Goal: Information Seeking & Learning: Learn about a topic

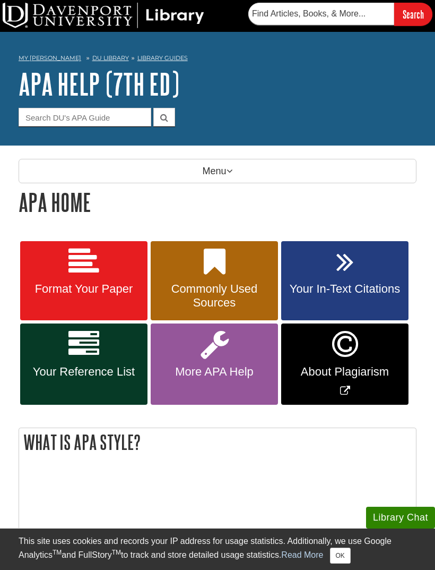
click at [121, 378] on link "Your Reference List" at bounding box center [83, 363] width 127 height 81
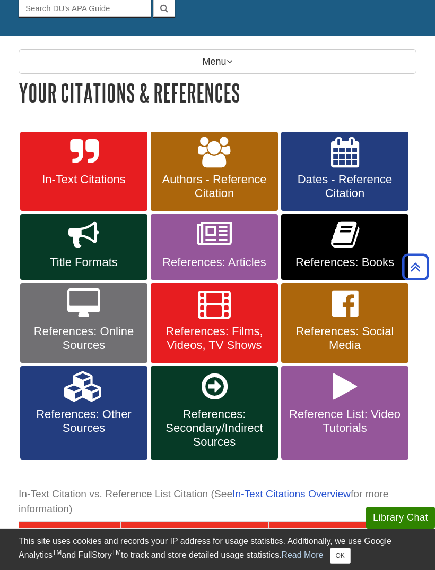
scroll to position [109, 0]
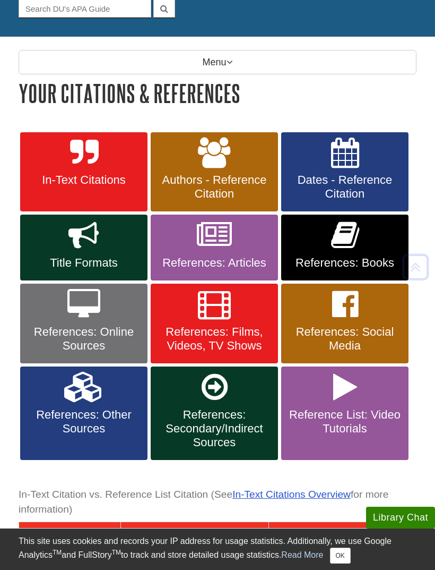
click at [82, 173] on link "In-Text Citations" at bounding box center [83, 172] width 127 height 80
click at [265, 175] on span "Authors - Reference Citation" at bounding box center [214, 187] width 111 height 28
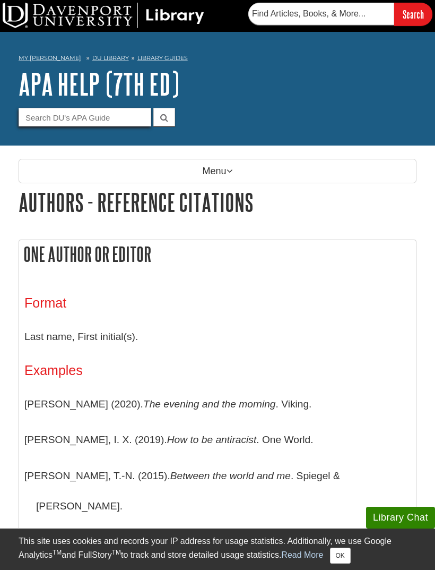
click at [104, 116] on input "Guide Search Terms" at bounding box center [85, 117] width 133 height 19
click at [116, 117] on input "Guide Search Terms" at bounding box center [85, 117] width 133 height 19
click at [365, 10] on input "text" at bounding box center [321, 14] width 146 height 22
click at [356, 13] on input "management principles" at bounding box center [321, 14] width 146 height 22
type input "management principles for health profession"
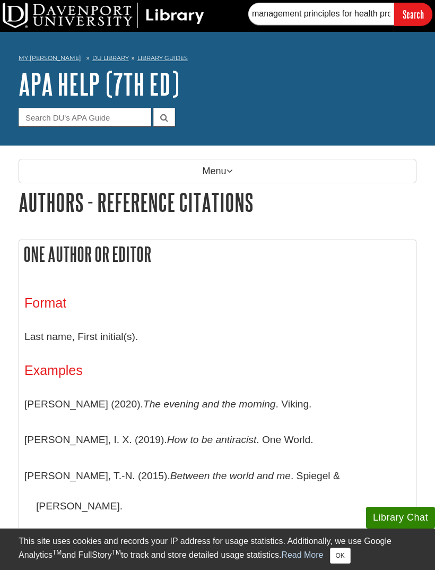
click at [407, 13] on input "Search" at bounding box center [413, 14] width 38 height 23
